Goal: Task Accomplishment & Management: Use online tool/utility

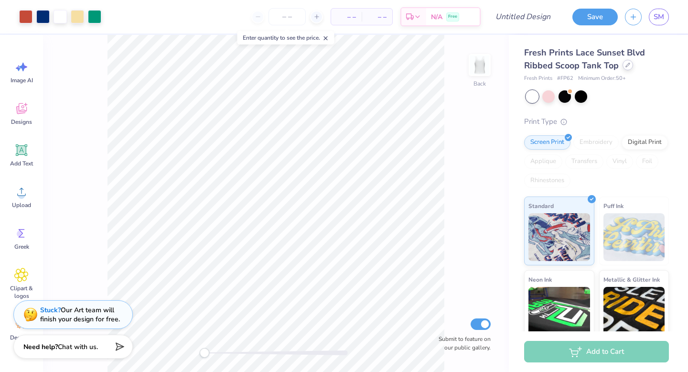
click at [626, 66] on icon at bounding box center [628, 65] width 4 height 4
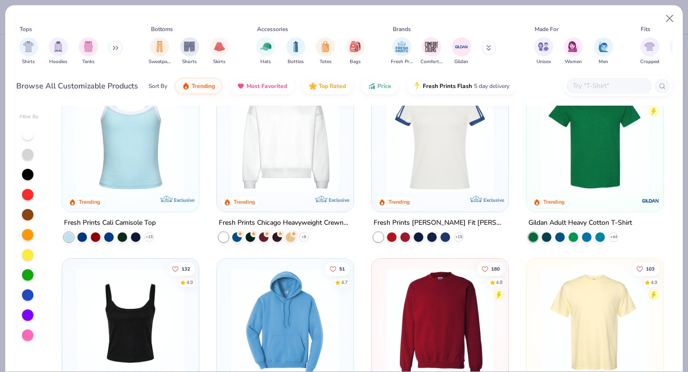
scroll to position [493, 0]
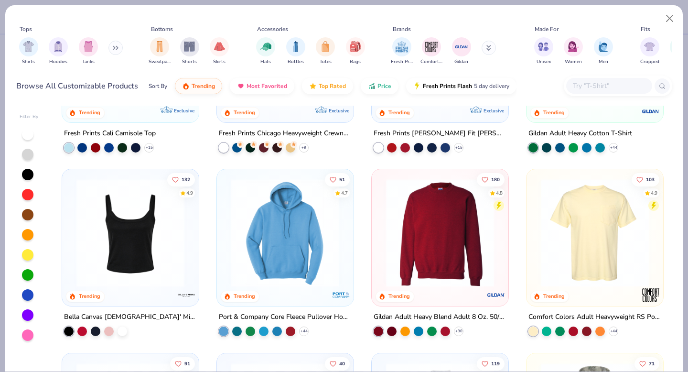
click at [411, 222] on img at bounding box center [440, 233] width 118 height 108
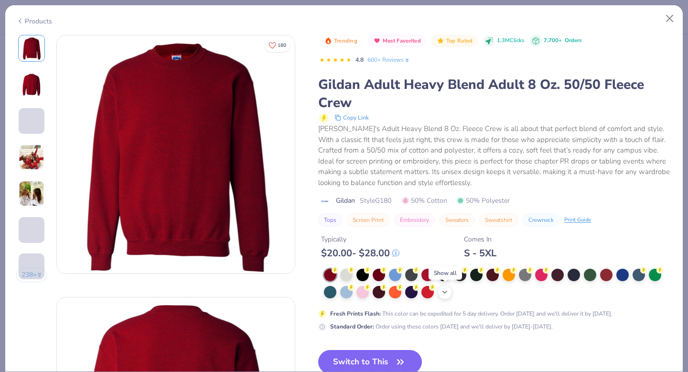
click at [445, 293] on polyline at bounding box center [445, 292] width 4 height 2
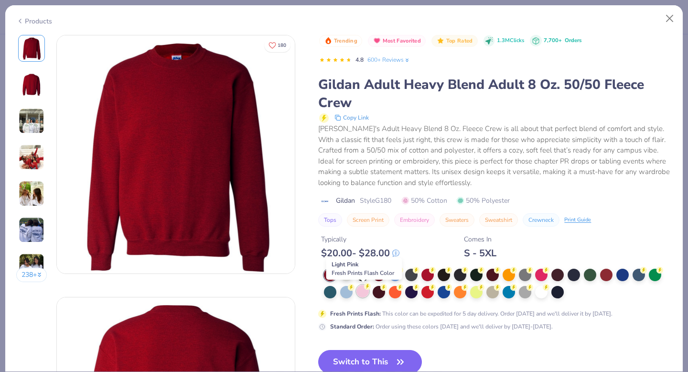
click at [364, 292] on div at bounding box center [362, 291] width 12 height 12
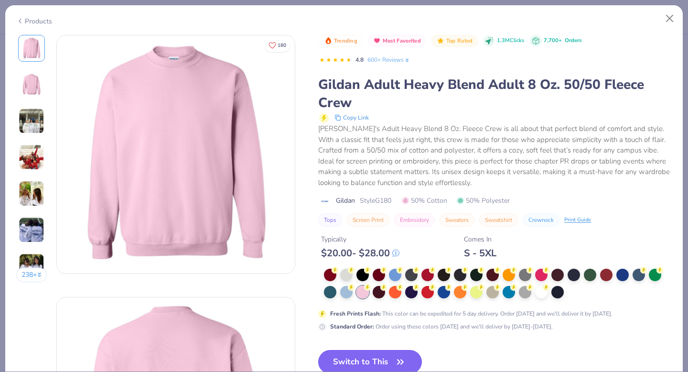
click at [377, 365] on button "Switch to This" at bounding box center [370, 362] width 104 height 24
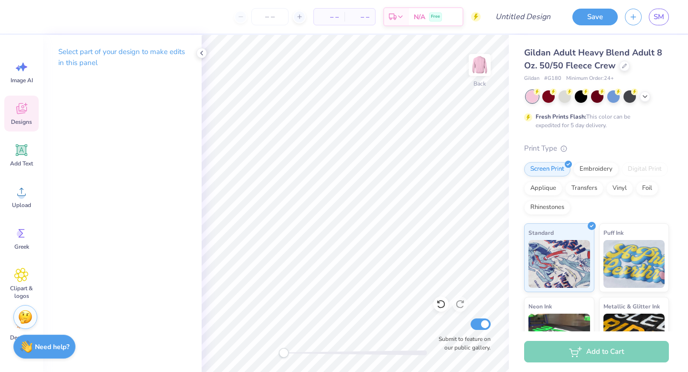
click at [20, 115] on icon at bounding box center [21, 108] width 14 height 14
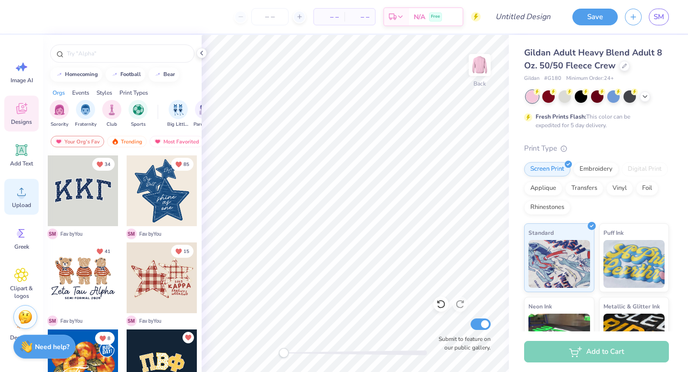
click at [21, 205] on span "Upload" at bounding box center [21, 205] width 19 height 8
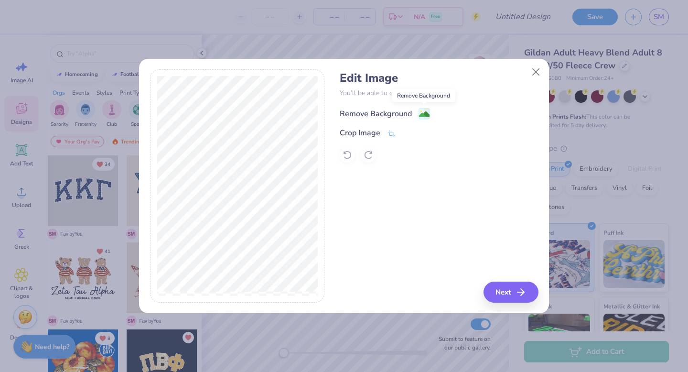
click at [426, 115] on image at bounding box center [424, 114] width 11 height 11
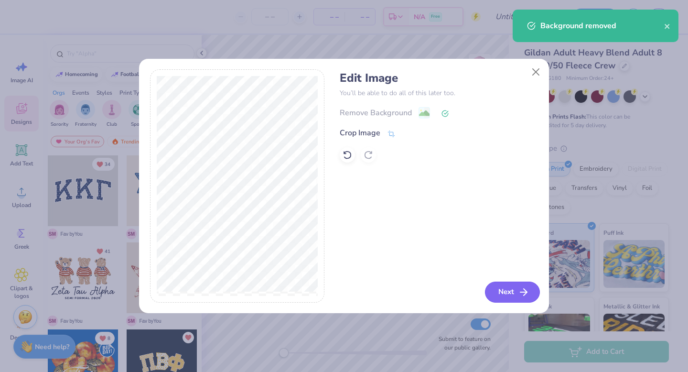
click at [509, 294] on button "Next" at bounding box center [512, 291] width 55 height 21
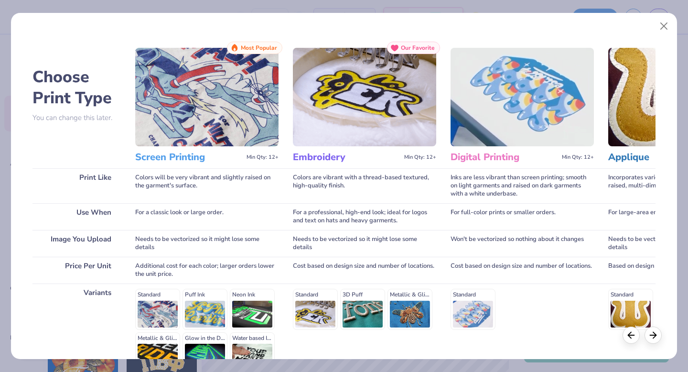
scroll to position [105, 0]
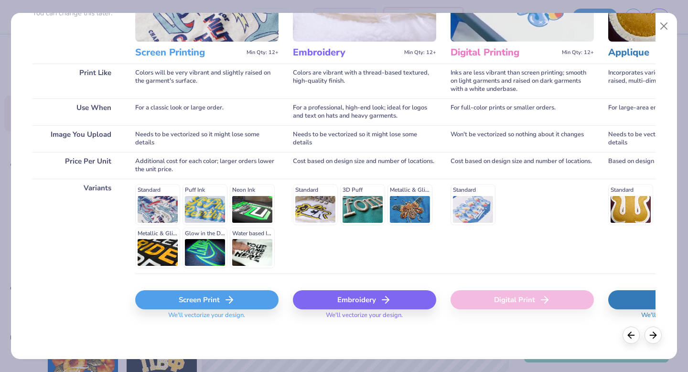
click at [220, 297] on div "Screen Print" at bounding box center [206, 299] width 143 height 19
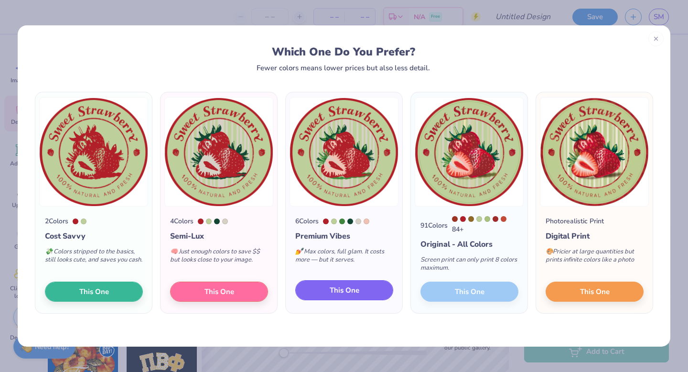
click at [351, 293] on span "This One" at bounding box center [345, 290] width 30 height 11
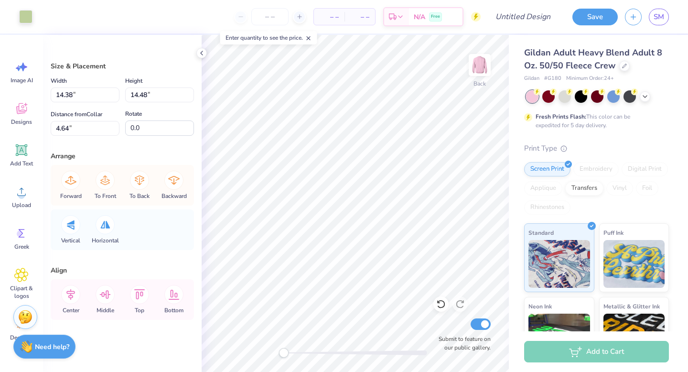
type input "1.31"
type input "1.29"
type input "7.22"
